Goal: Navigation & Orientation: Find specific page/section

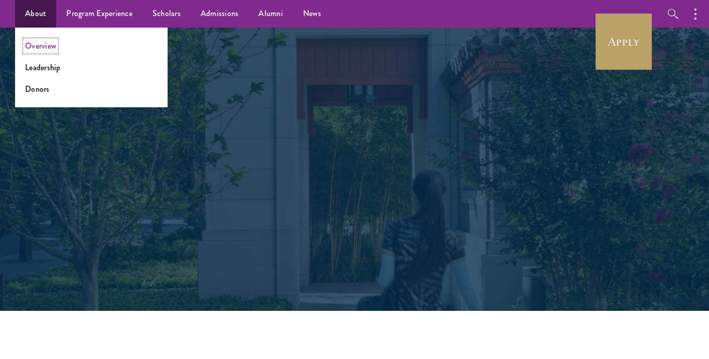
click at [48, 46] on link "Overview" at bounding box center [40, 46] width 31 height 12
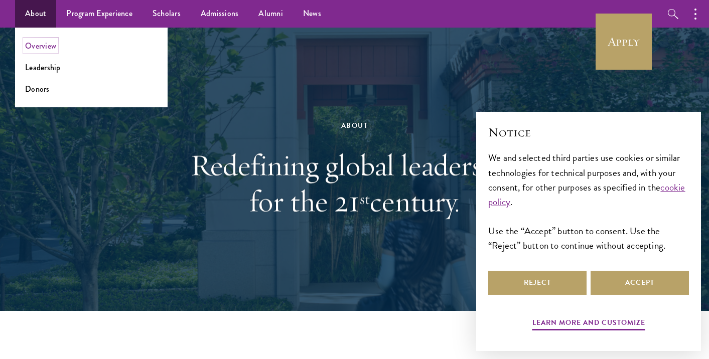
click at [50, 48] on link "Overview" at bounding box center [40, 46] width 31 height 12
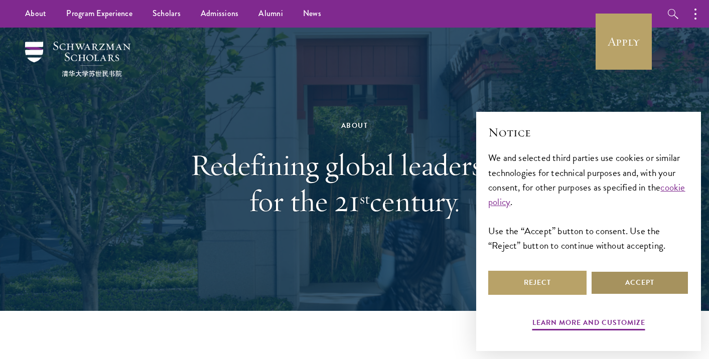
click at [627, 285] on button "Accept" at bounding box center [640, 283] width 98 height 24
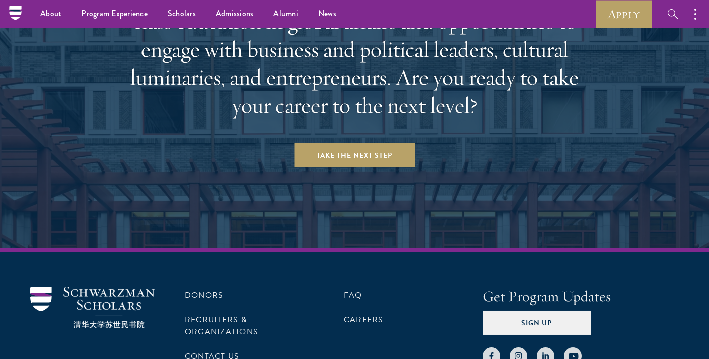
scroll to position [4188, 0]
